Goal: Task Accomplishment & Management: Use online tool/utility

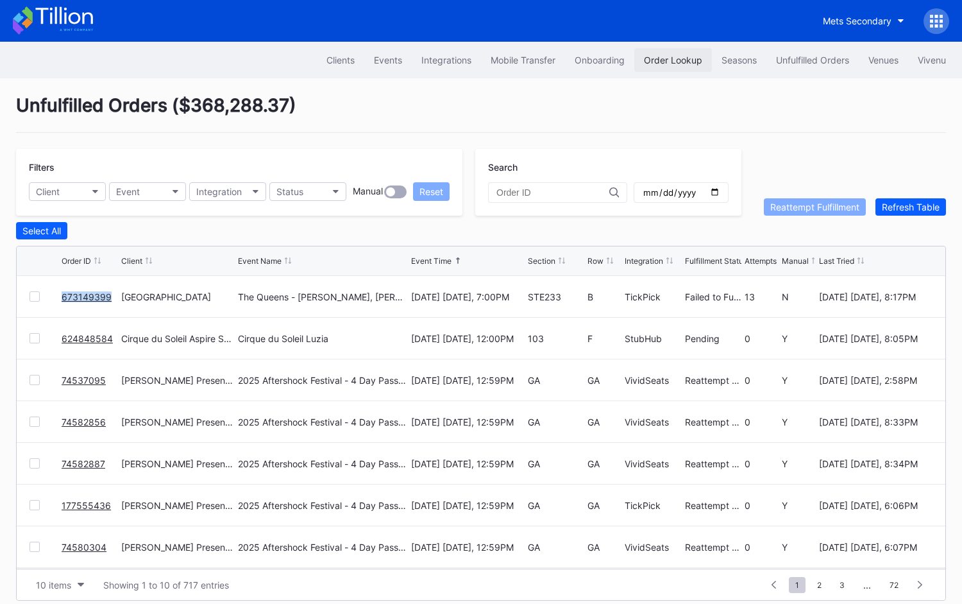
click at [677, 58] on div "Order Lookup" at bounding box center [673, 60] width 58 height 11
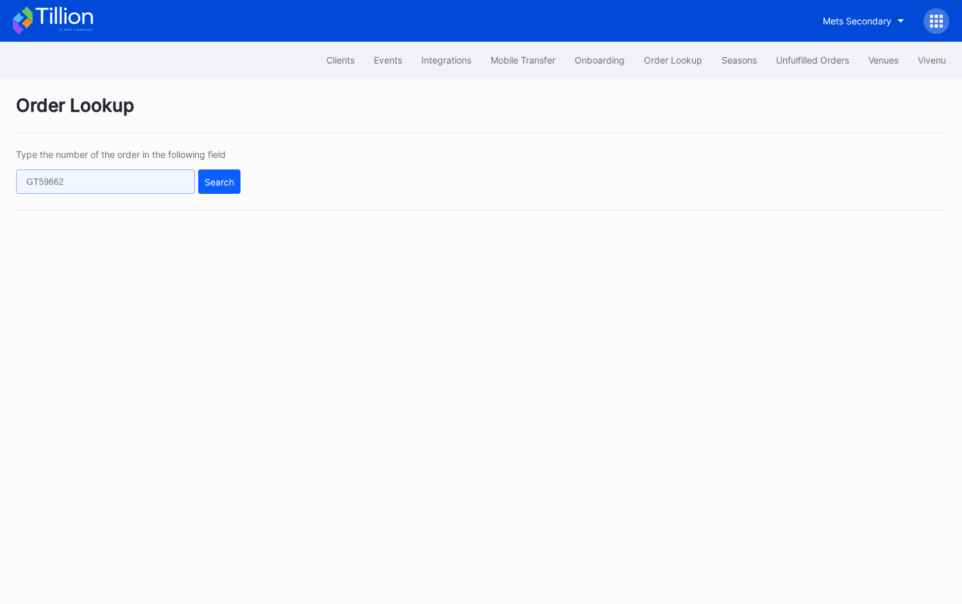
click at [178, 184] on input "text" at bounding box center [105, 181] width 179 height 24
paste input "Queens"
click at [155, 178] on input "Queens" at bounding box center [105, 181] width 179 height 24
paste input "75767536"
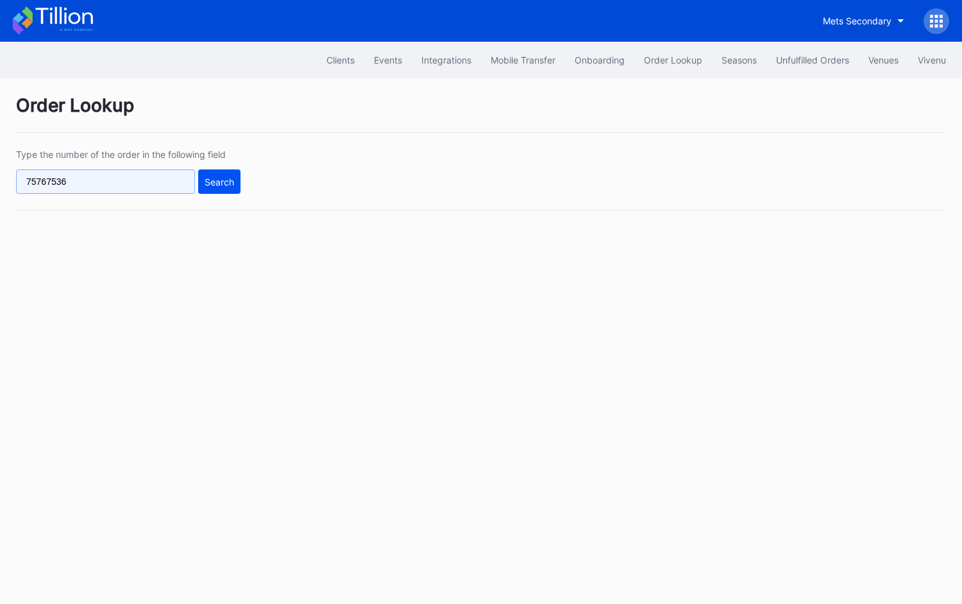
type input "75767536"
click at [209, 183] on div "Search" at bounding box center [220, 181] width 30 height 11
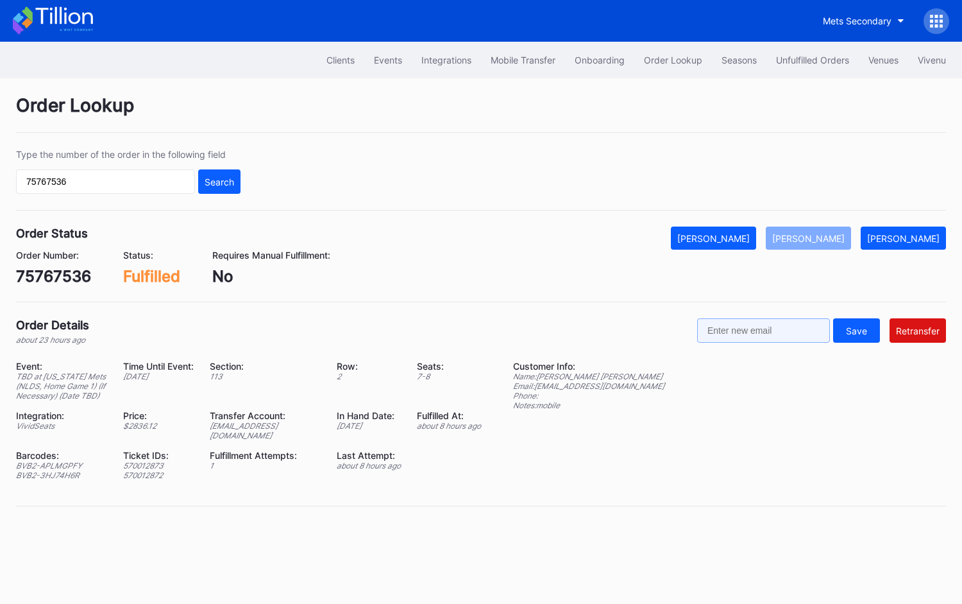
click at [802, 330] on input "text" at bounding box center [763, 330] width 133 height 24
paste input "[EMAIL_ADDRESS][DOMAIN_NAME]"
type input "[EMAIL_ADDRESS][DOMAIN_NAME]"
click at [934, 331] on div "Retransfer" at bounding box center [918, 330] width 44 height 11
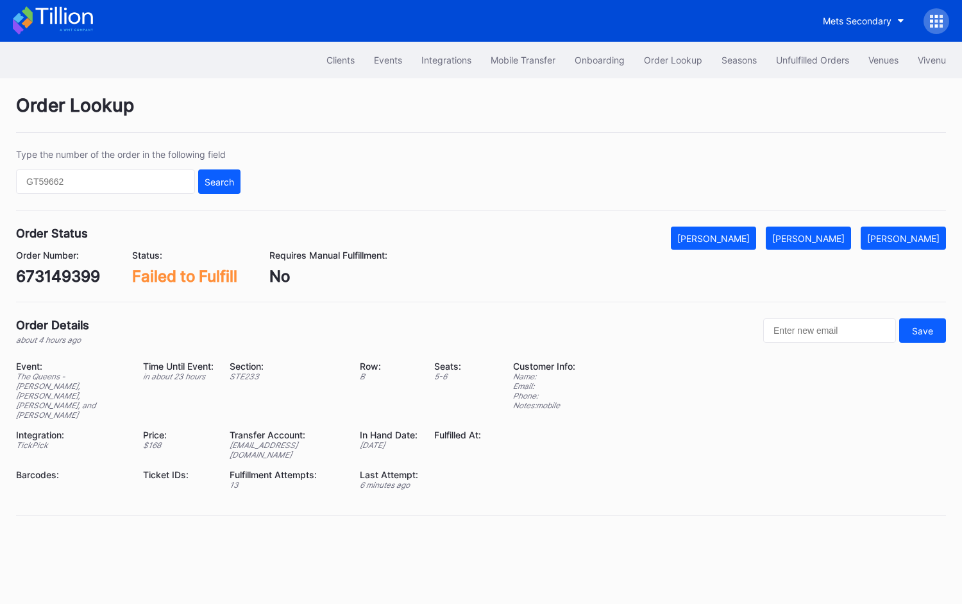
click at [86, 276] on div "673149399" at bounding box center [58, 276] width 84 height 19
copy div "673149399"
click at [834, 237] on div "[PERSON_NAME]" at bounding box center [808, 238] width 72 height 11
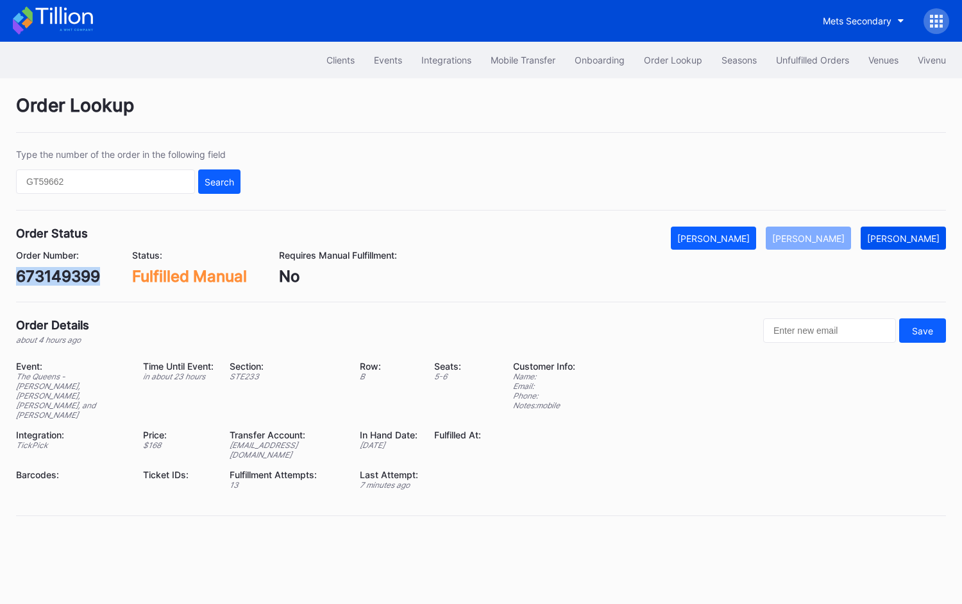
click at [909, 235] on div "[PERSON_NAME]" at bounding box center [903, 238] width 72 height 11
